Goal: Task Accomplishment & Management: Complete application form

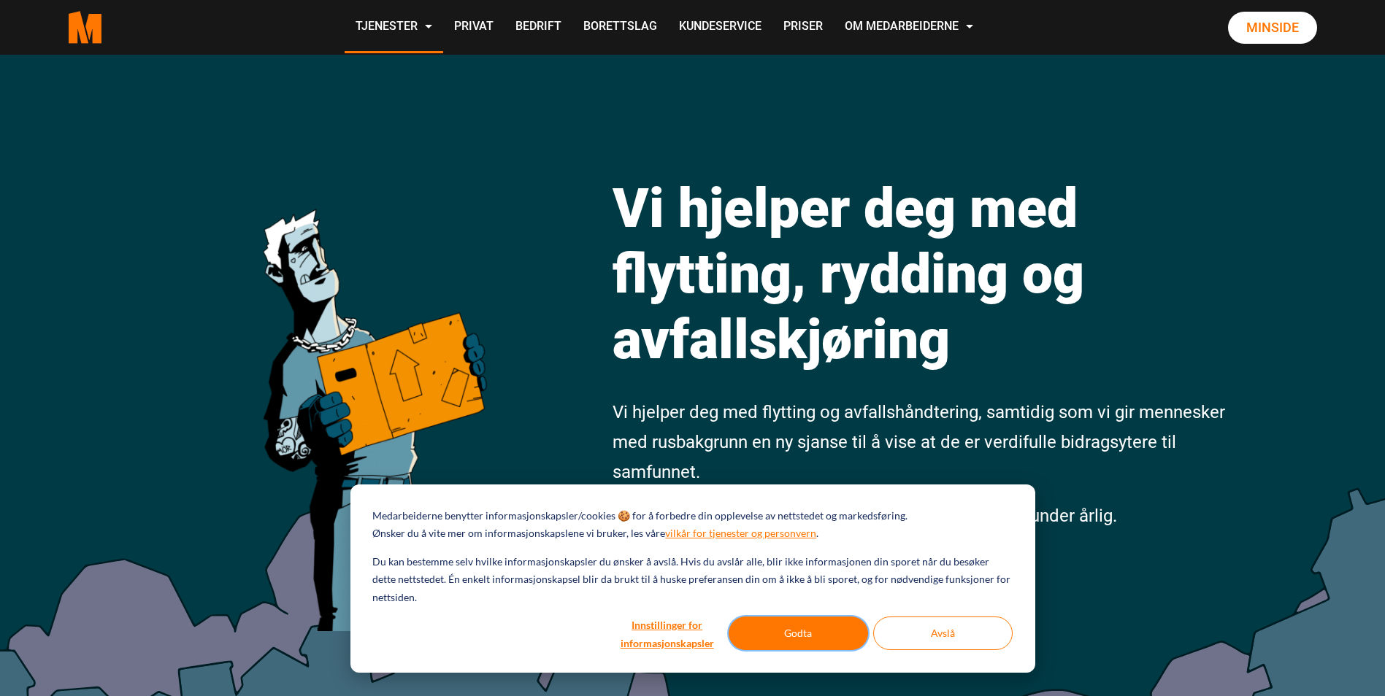
click at [817, 634] on button "Godta" at bounding box center [797, 634] width 139 height 34
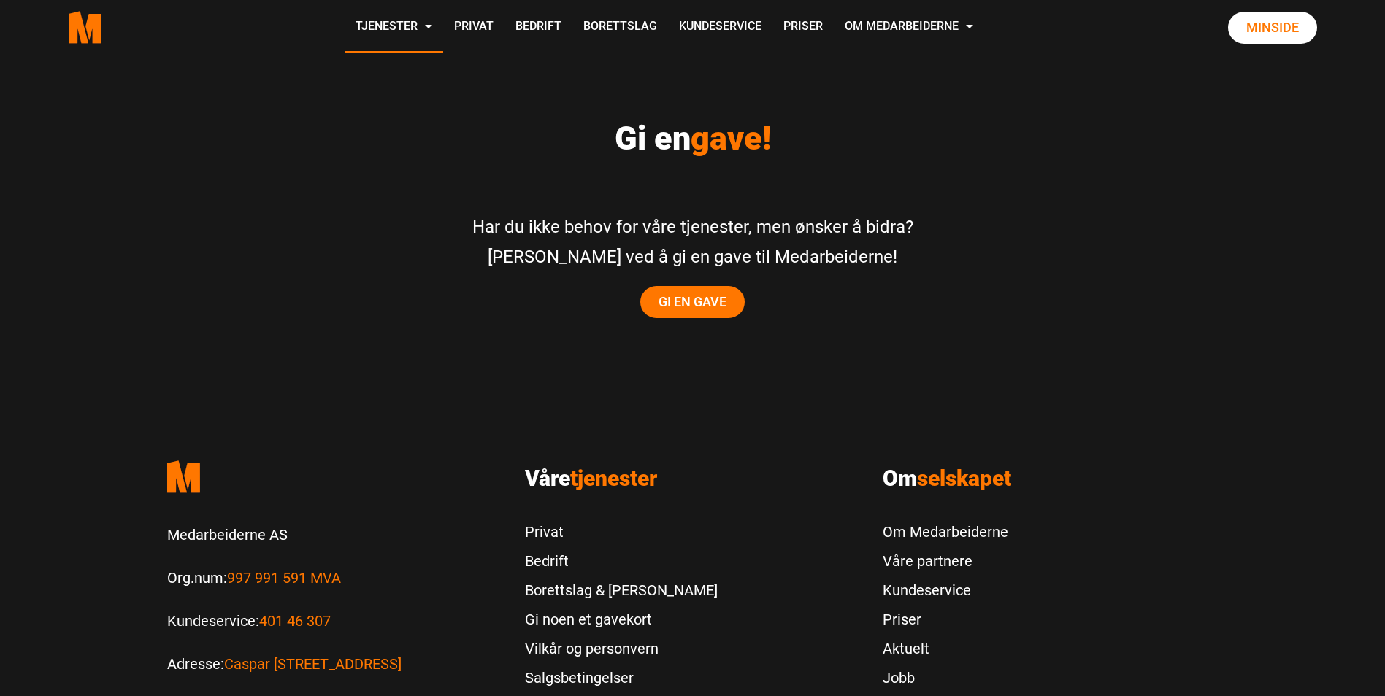
scroll to position [2993, 0]
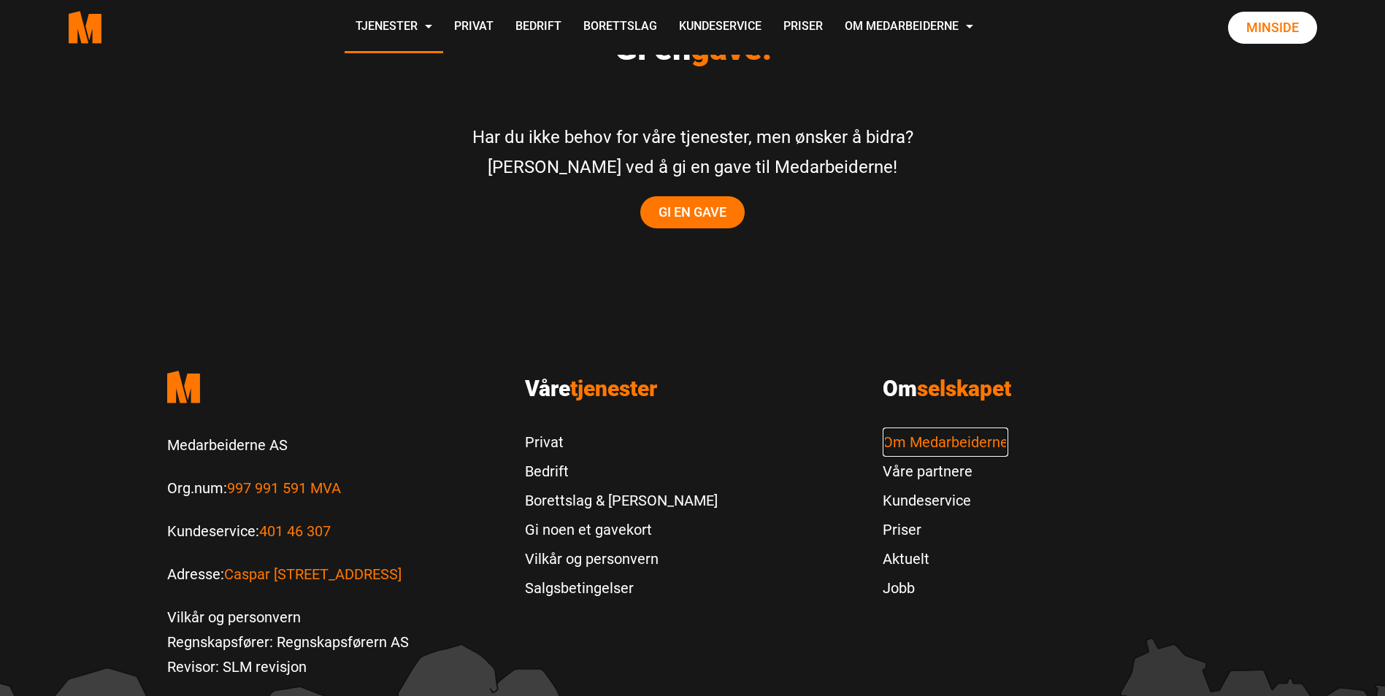
click at [926, 428] on link "Om Medarbeiderne" at bounding box center [945, 442] width 126 height 29
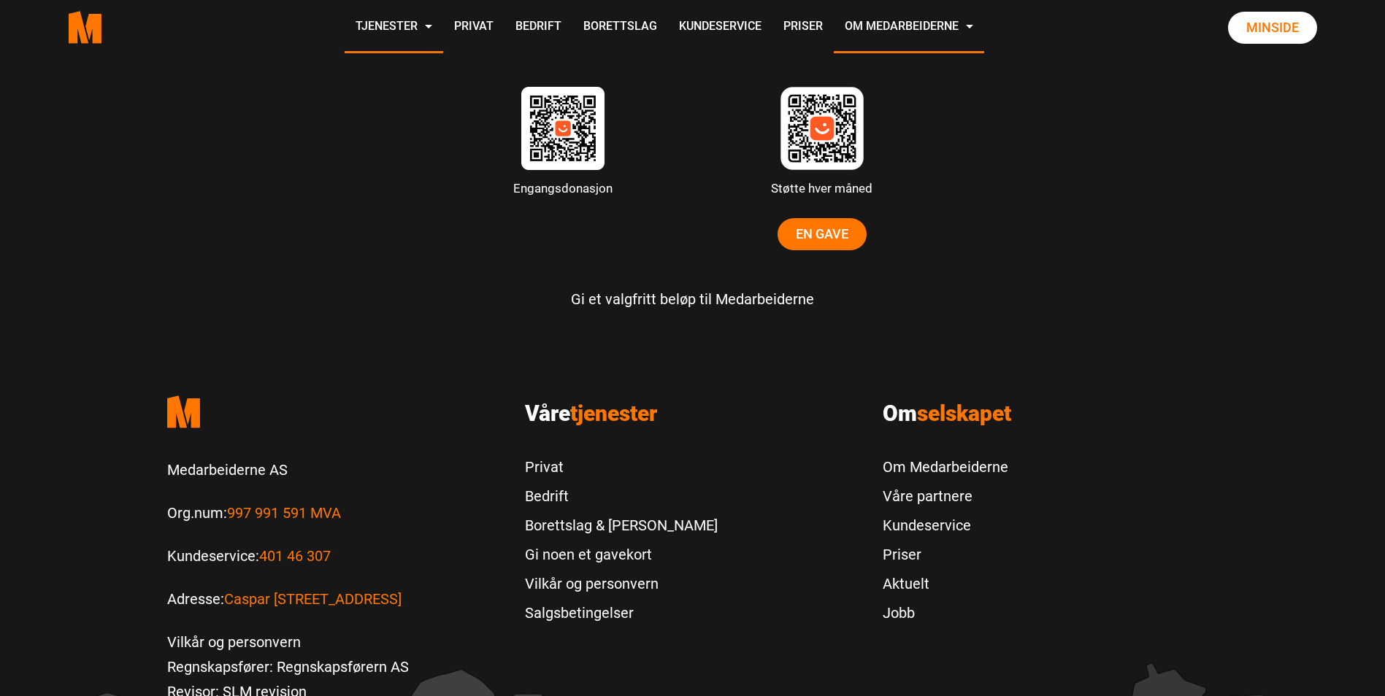
scroll to position [4525, 0]
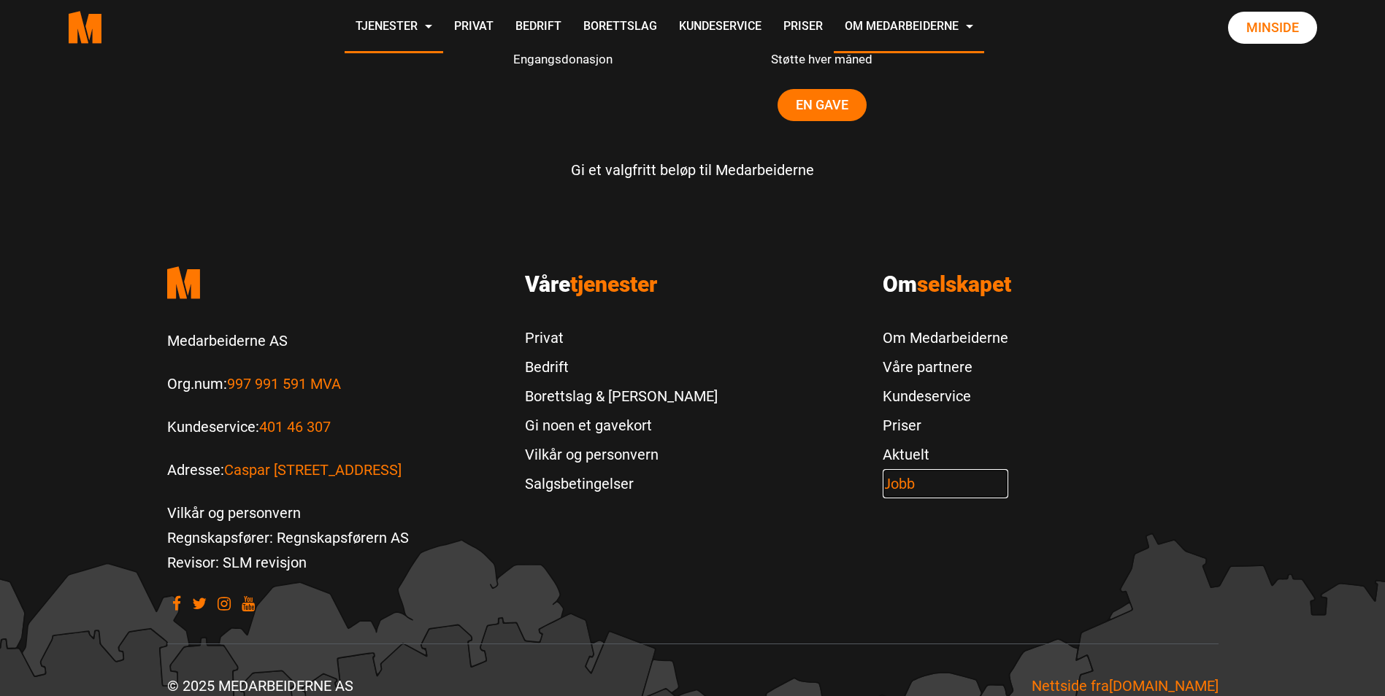
click at [905, 480] on link "Jobb" at bounding box center [945, 483] width 126 height 29
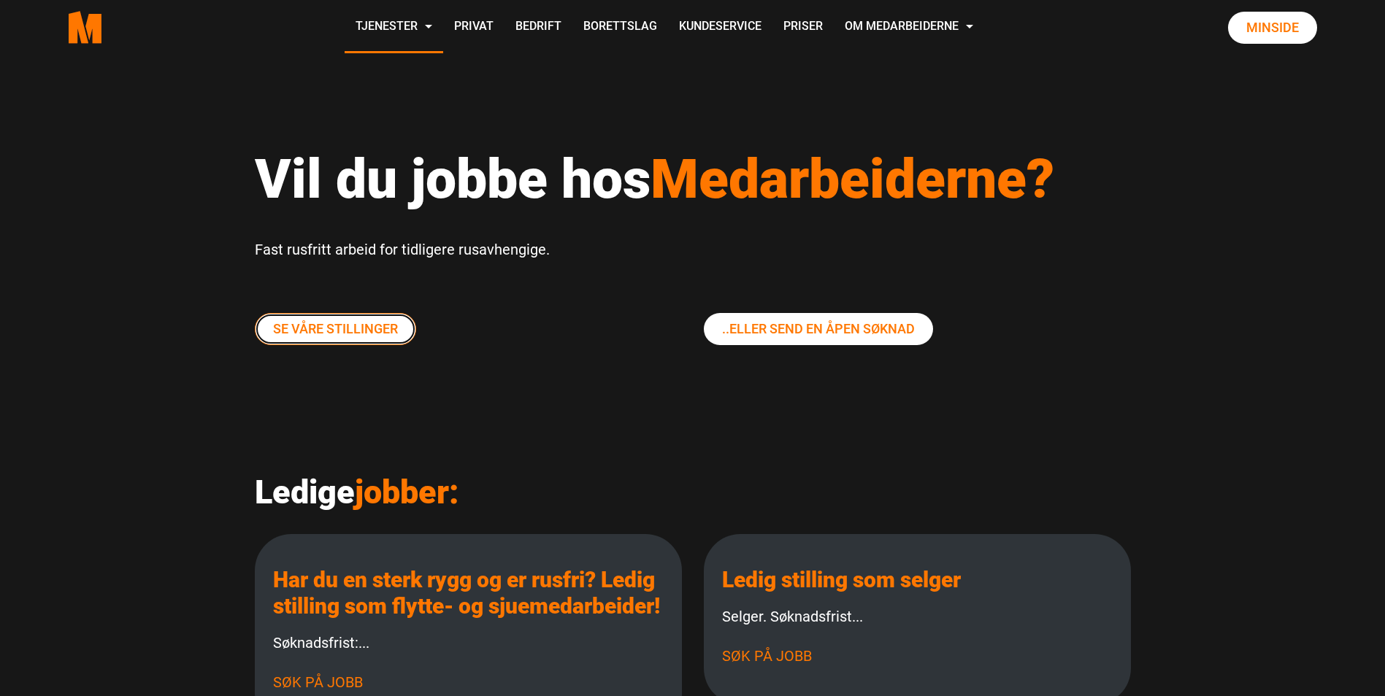
click at [377, 332] on link "Se våre stillinger" at bounding box center [335, 329] width 161 height 32
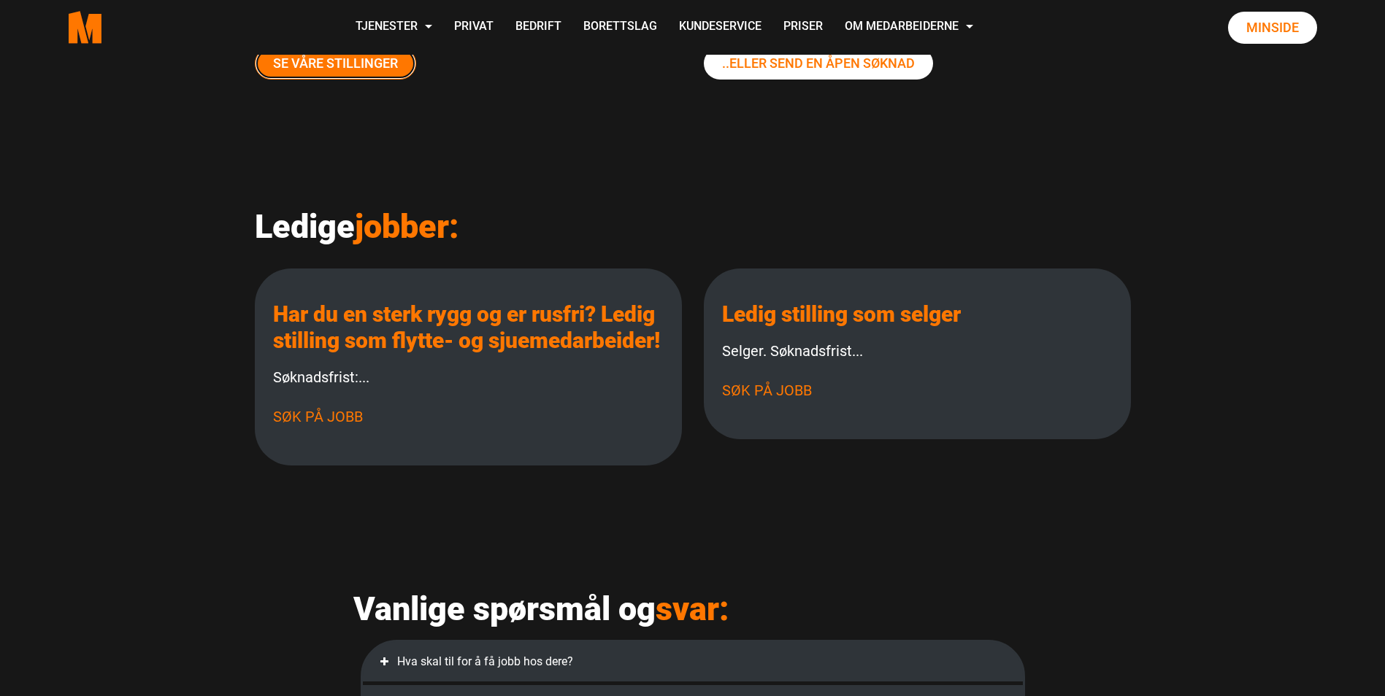
scroll to position [292, 0]
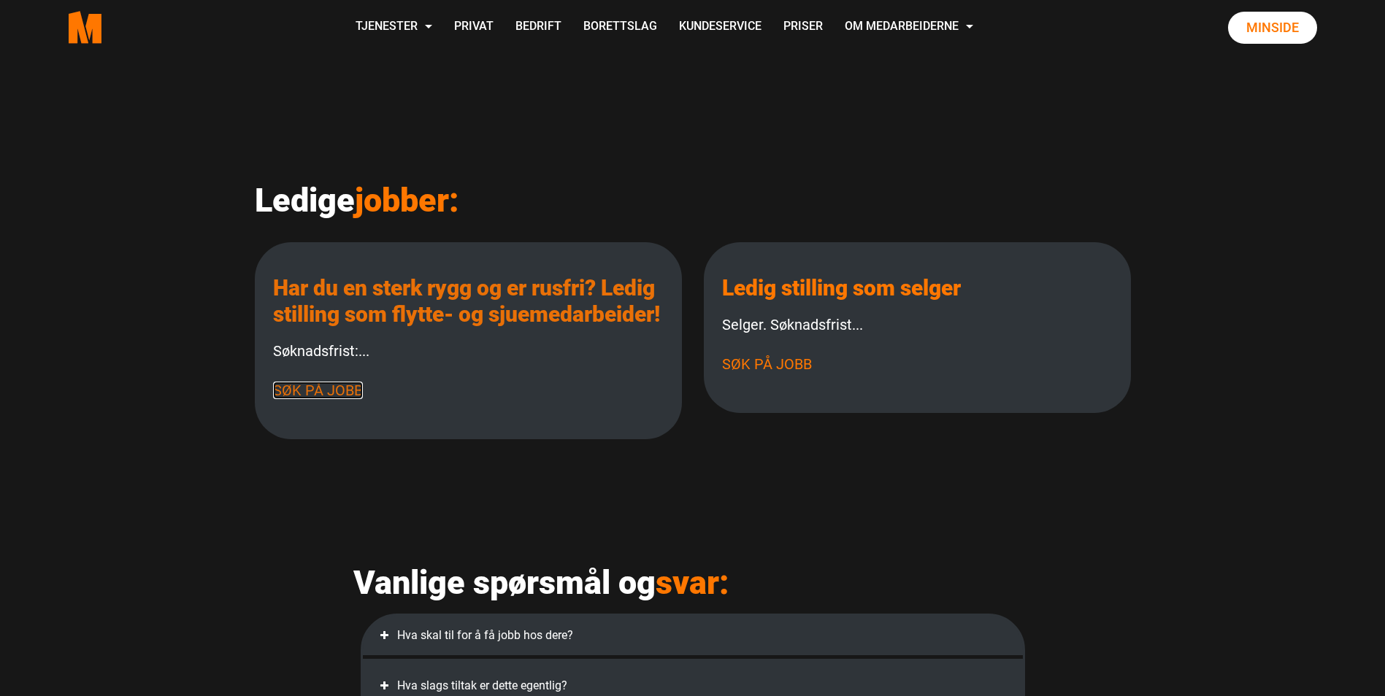
click at [309, 399] on link "Søk på jobb" at bounding box center [318, 391] width 90 height 18
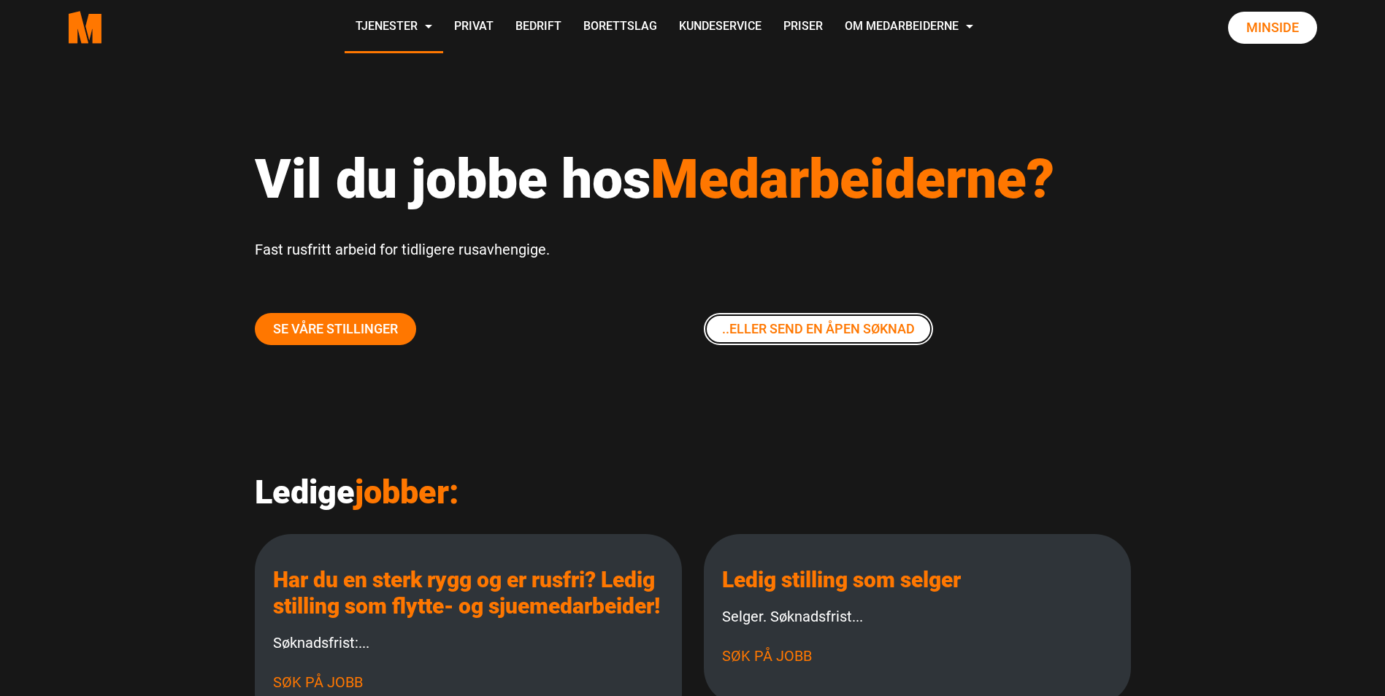
click at [839, 330] on link "..eller send En Åpen søknad" at bounding box center [818, 329] width 229 height 32
